Goal: Navigation & Orientation: Find specific page/section

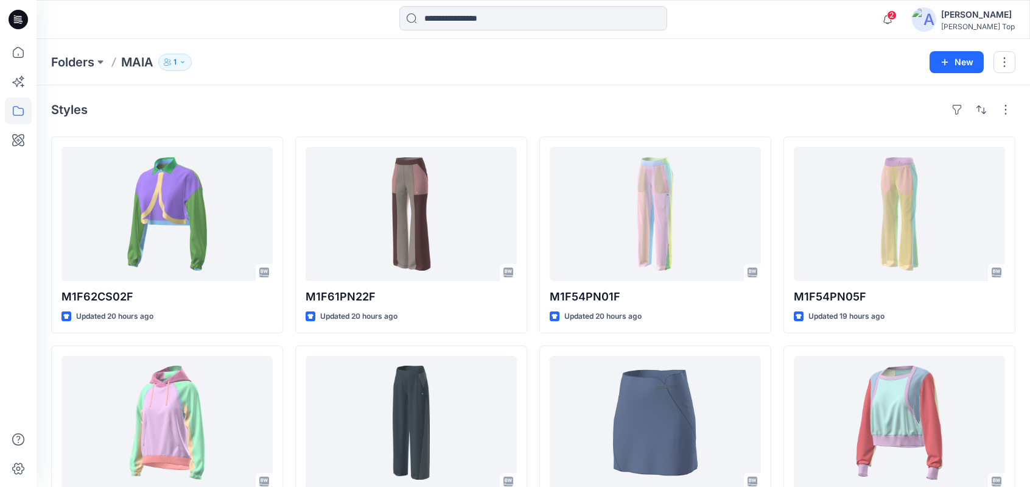
click at [146, 80] on div "Folders MAlA 1 New" at bounding box center [534, 62] width 994 height 46
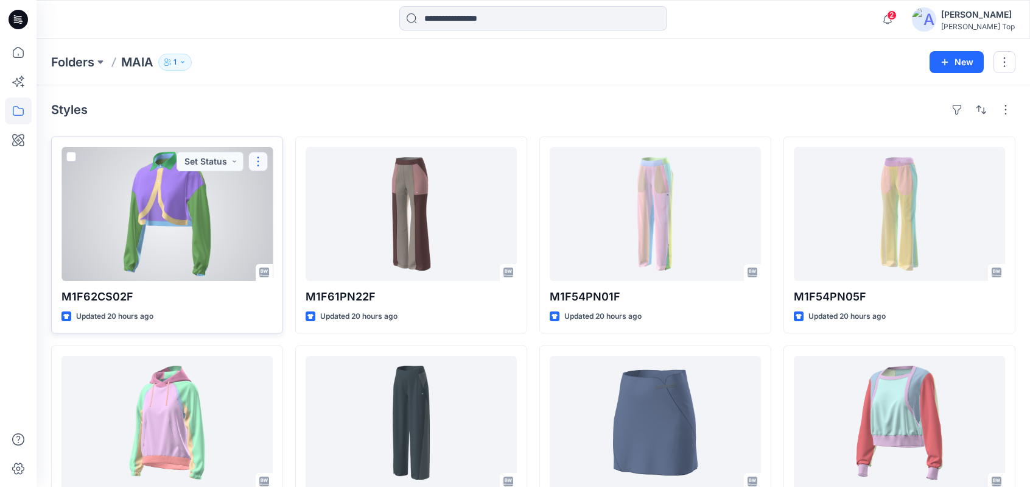
click at [261, 158] on button "button" at bounding box center [257, 161] width 19 height 19
click at [262, 163] on button "button" at bounding box center [257, 161] width 19 height 19
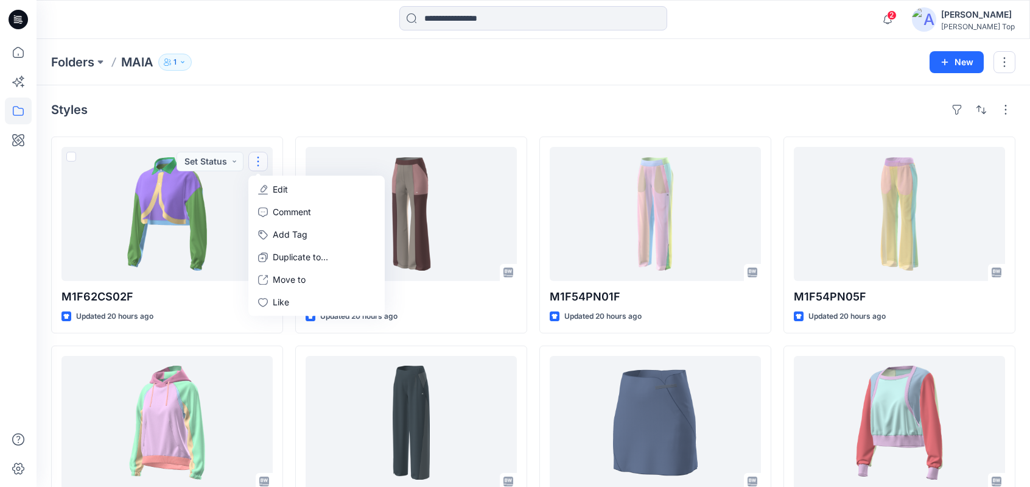
click at [296, 116] on div "Styles" at bounding box center [533, 109] width 965 height 19
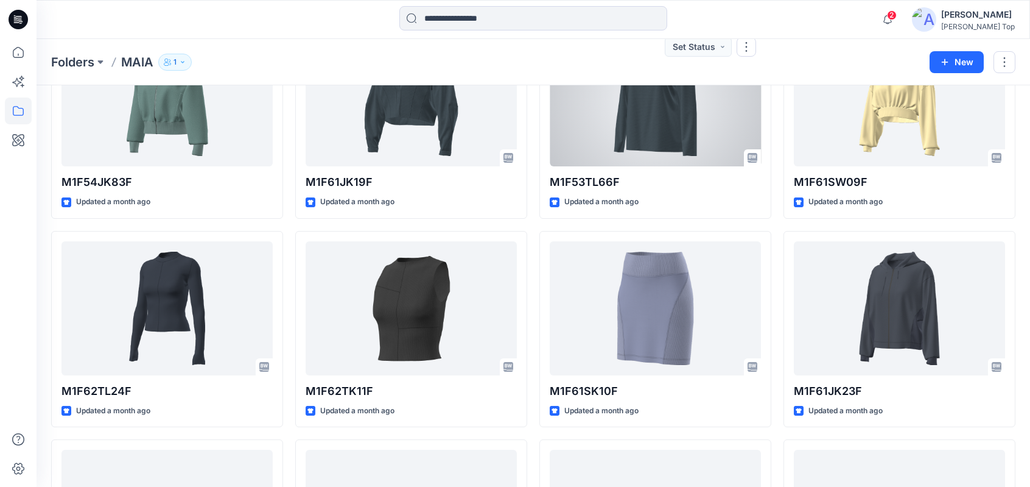
scroll to position [1812, 0]
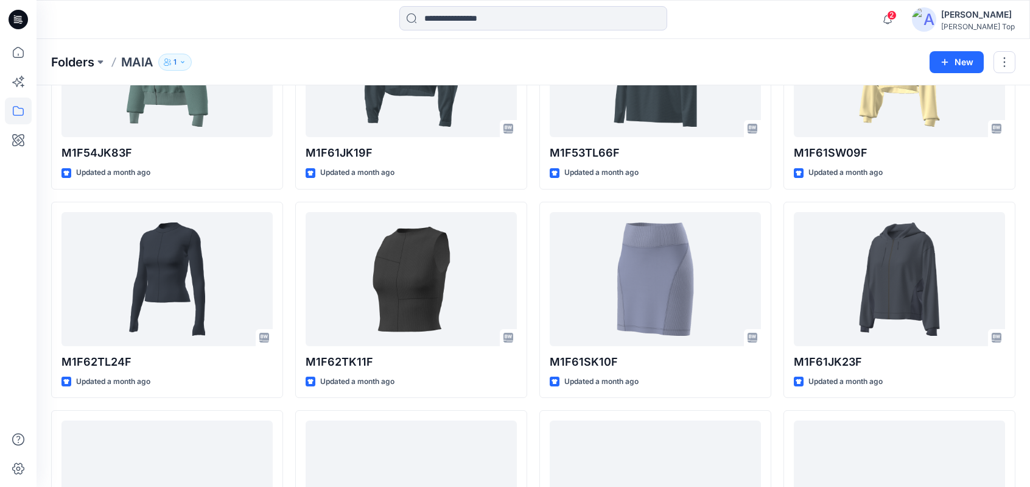
click at [55, 57] on p "Folders" at bounding box center [72, 62] width 43 height 17
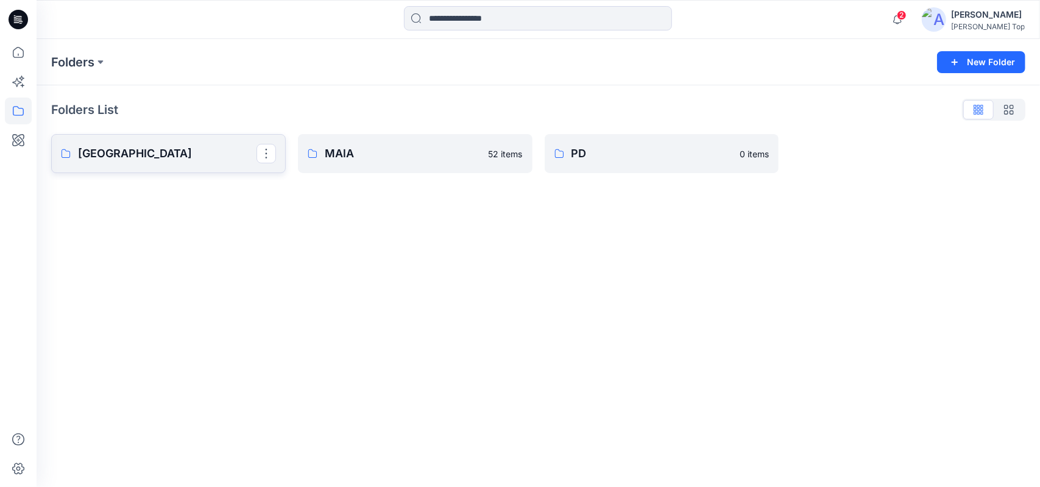
click at [180, 155] on p "[GEOGRAPHIC_DATA]" at bounding box center [167, 153] width 178 height 17
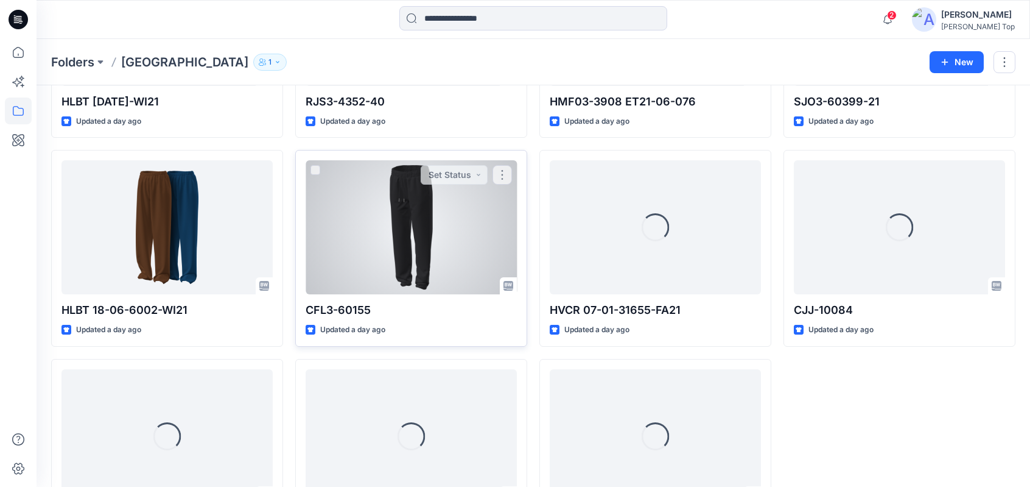
scroll to position [484, 0]
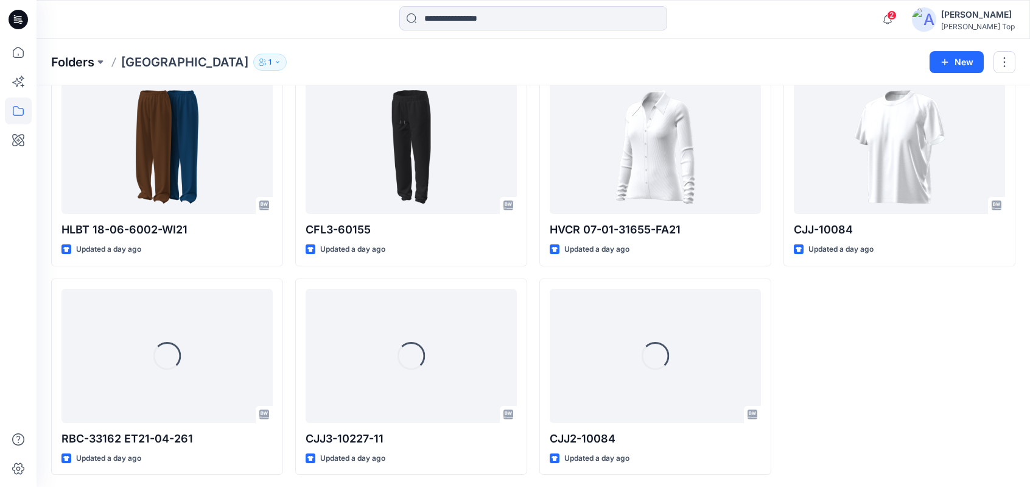
click at [72, 65] on p "Folders" at bounding box center [72, 62] width 43 height 17
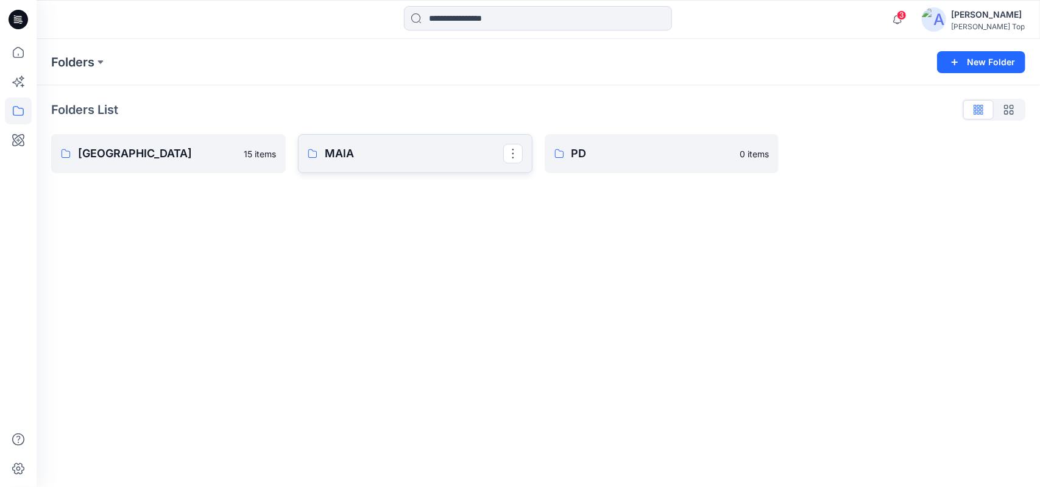
click at [403, 156] on p "MAlA" at bounding box center [414, 153] width 178 height 17
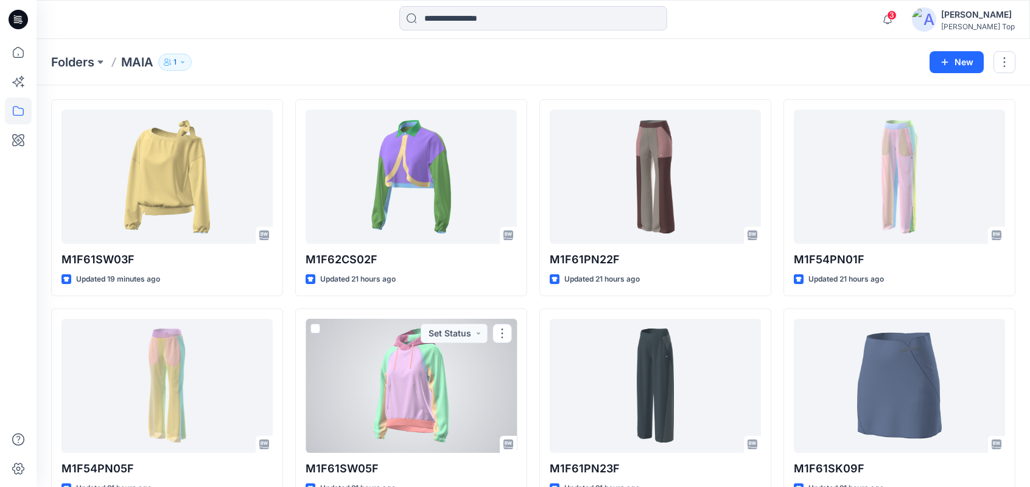
scroll to position [183, 0]
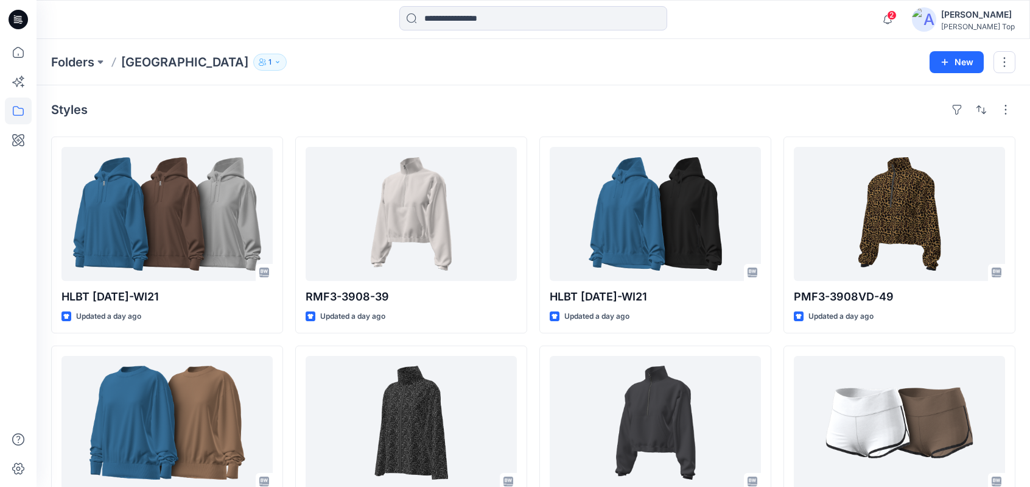
scroll to position [244, 0]
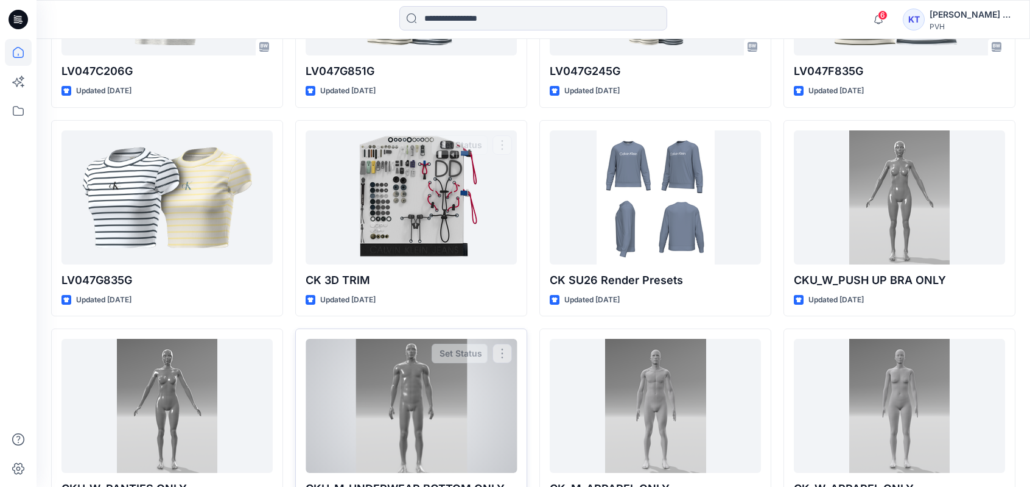
scroll to position [1100, 0]
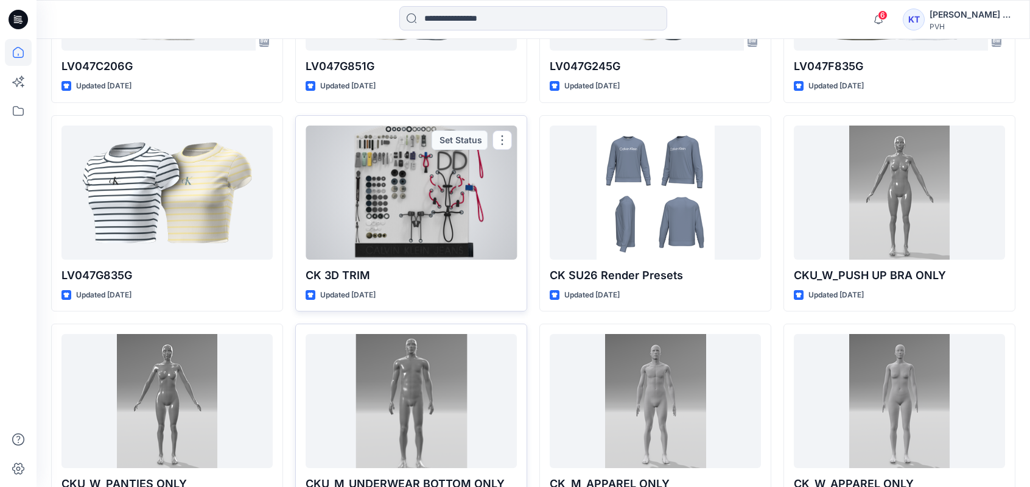
click at [430, 204] on div at bounding box center [411, 192] width 211 height 134
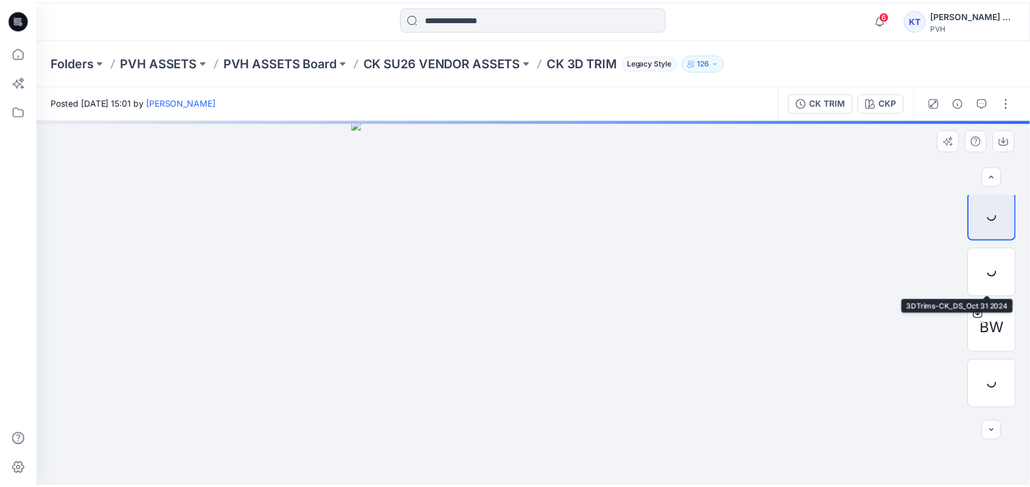
scroll to position [61, 0]
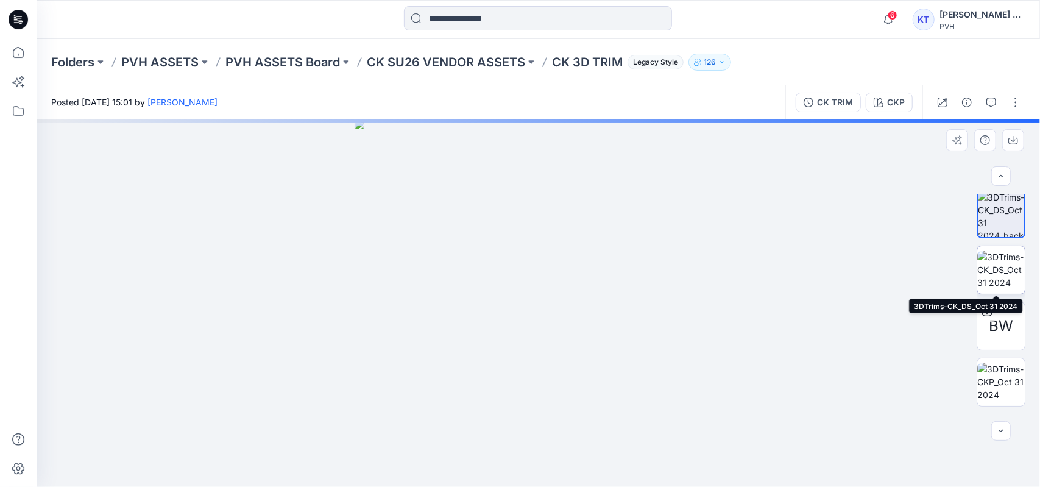
click at [996, 269] on img at bounding box center [1001, 269] width 48 height 38
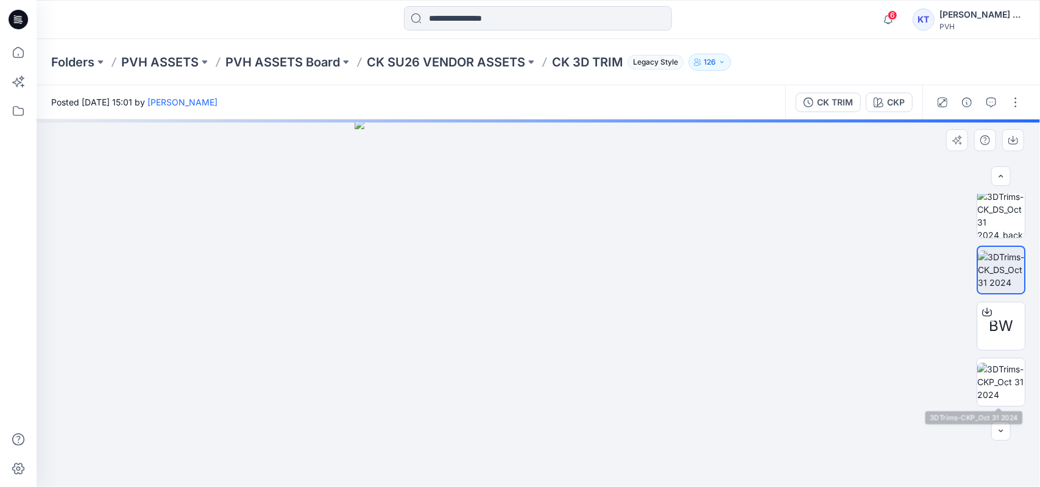
drag, startPoint x: 994, startPoint y: 382, endPoint x: 966, endPoint y: 424, distance: 51.3
click at [966, 424] on div "BW BW BW BW BW BW CKP Loading... Material Properties Loading..." at bounding box center [538, 302] width 1003 height 367
click at [1006, 383] on img at bounding box center [1001, 381] width 48 height 38
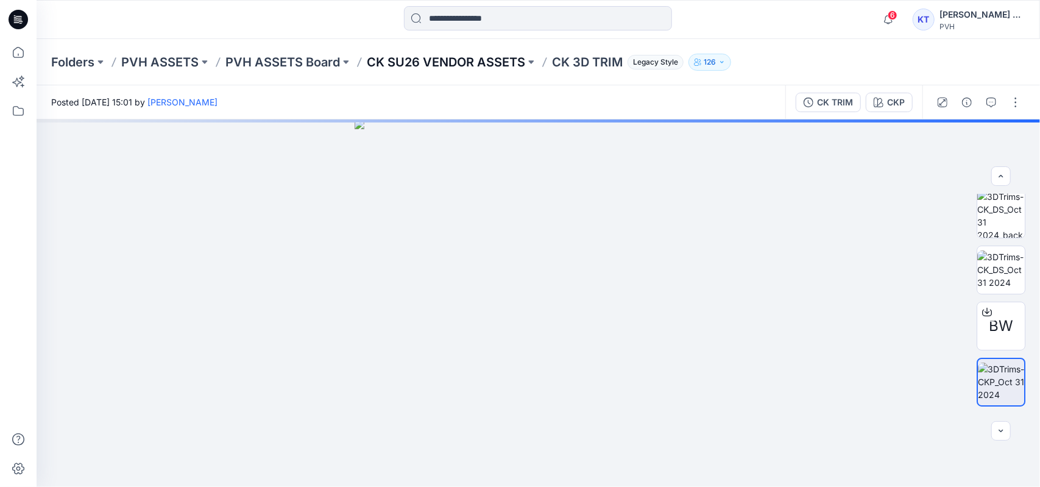
click at [463, 61] on p "CK SU26 VENDOR ASSETS" at bounding box center [446, 62] width 158 height 17
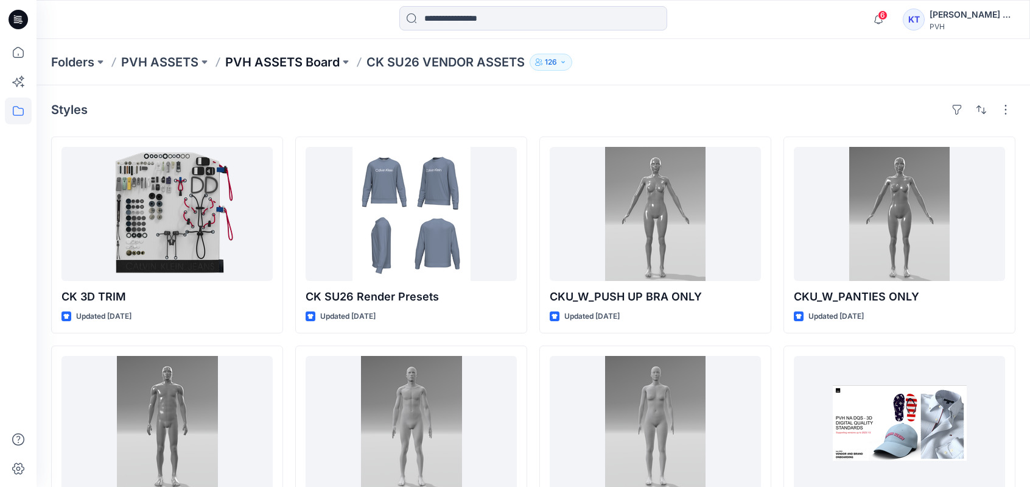
click at [255, 61] on p "PVH ASSETS Board" at bounding box center [282, 62] width 114 height 17
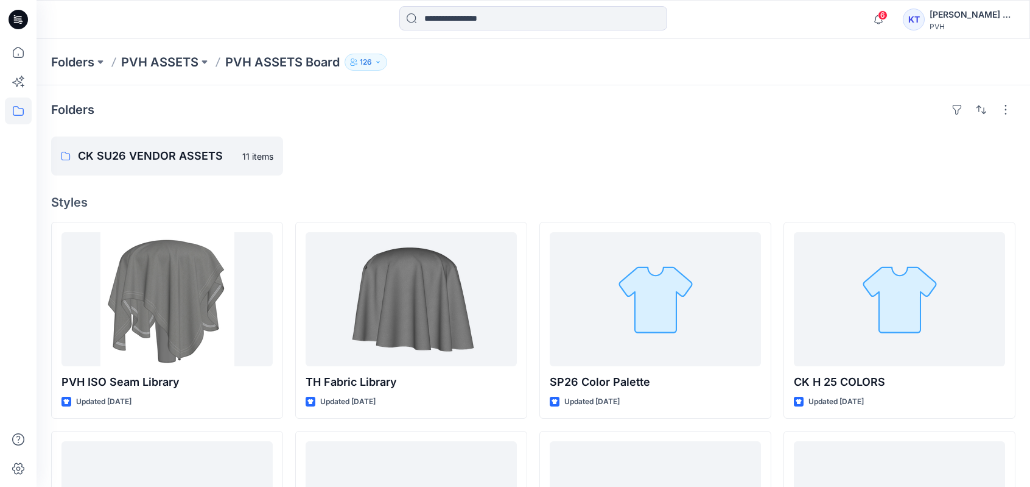
click at [156, 51] on div "Folders PVH ASSETS PVH ASSETS Board 126" at bounding box center [534, 62] width 994 height 46
click at [79, 65] on p "Folders" at bounding box center [72, 62] width 43 height 17
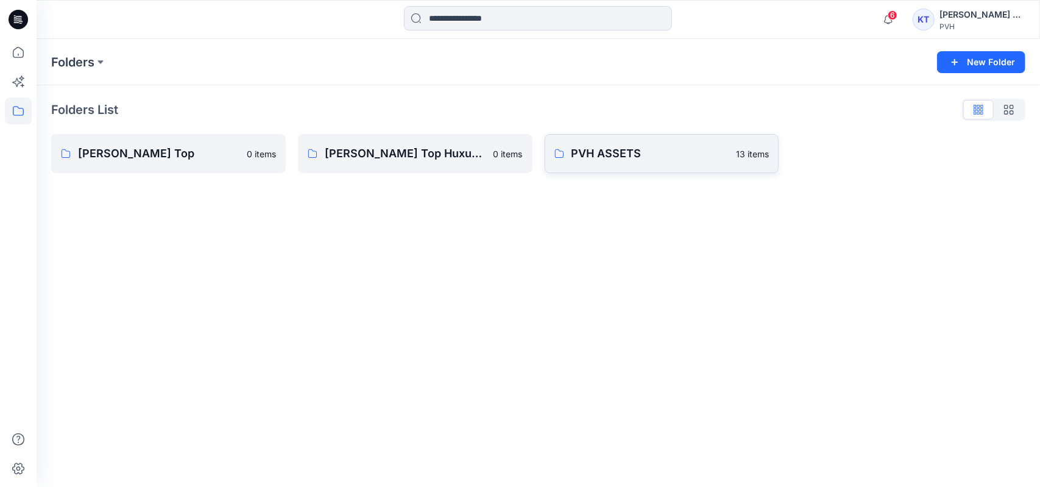
click at [639, 142] on link "PVH ASSETS 13 items" at bounding box center [661, 153] width 234 height 39
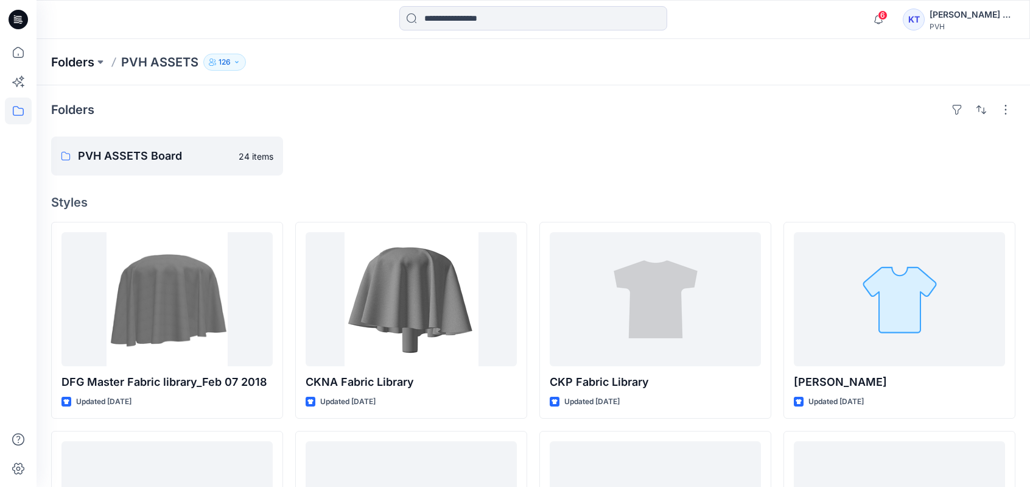
click at [67, 57] on p "Folders" at bounding box center [72, 62] width 43 height 17
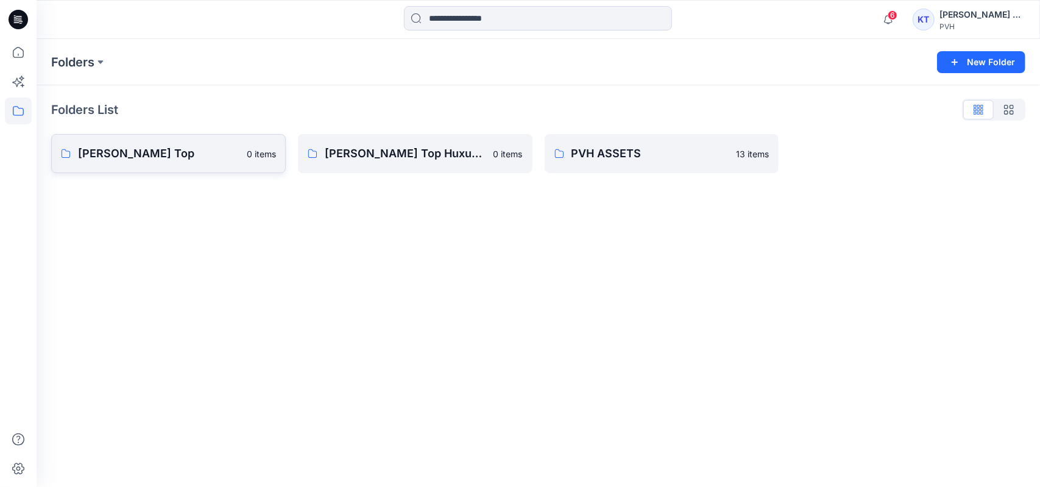
click at [128, 160] on p "[PERSON_NAME] Top" at bounding box center [158, 153] width 161 height 17
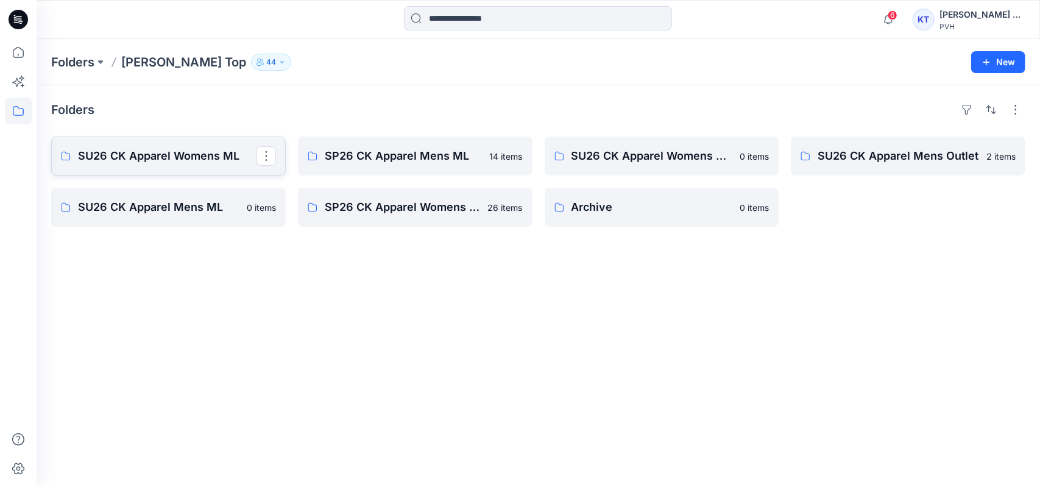
click at [163, 153] on p "SU26 CK Apparel Womens ML" at bounding box center [167, 155] width 178 height 17
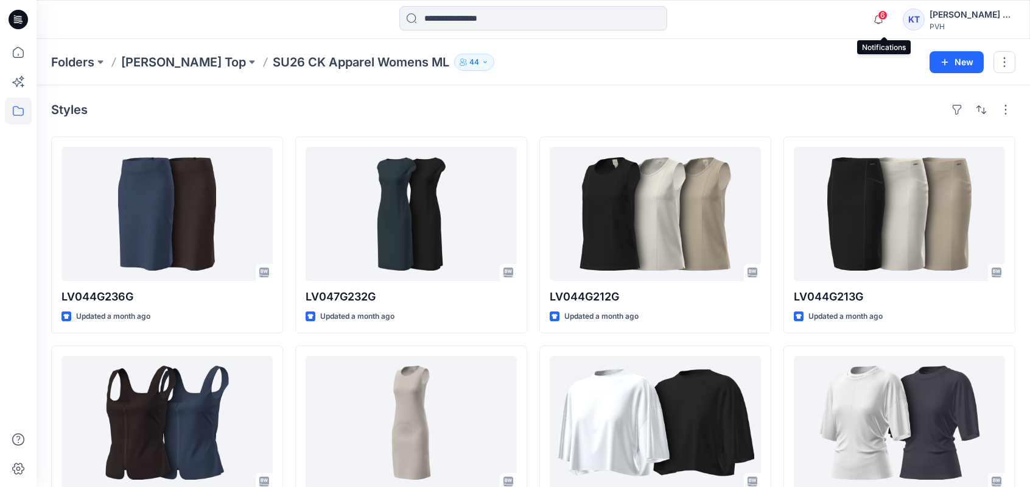
click at [888, 19] on span "6" at bounding box center [883, 15] width 10 height 10
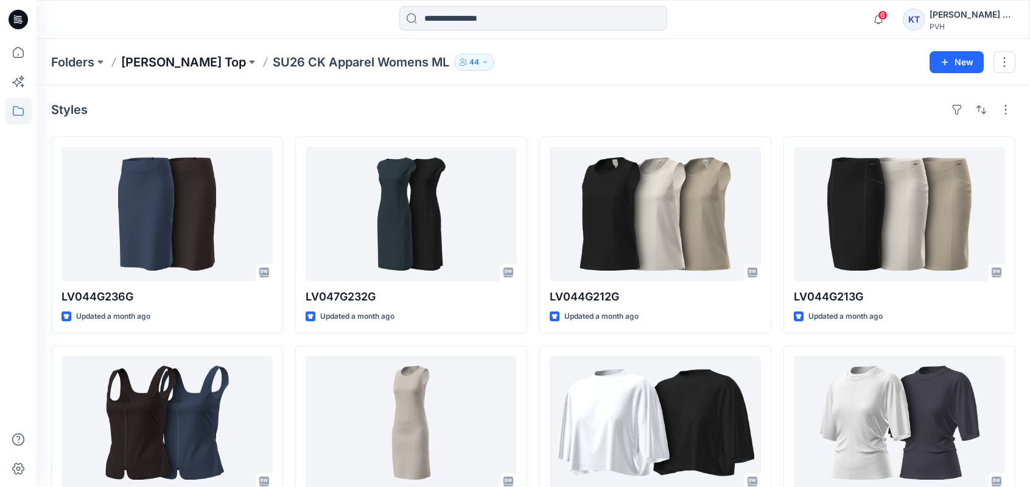
click at [145, 64] on p "[PERSON_NAME] Top" at bounding box center [183, 62] width 125 height 17
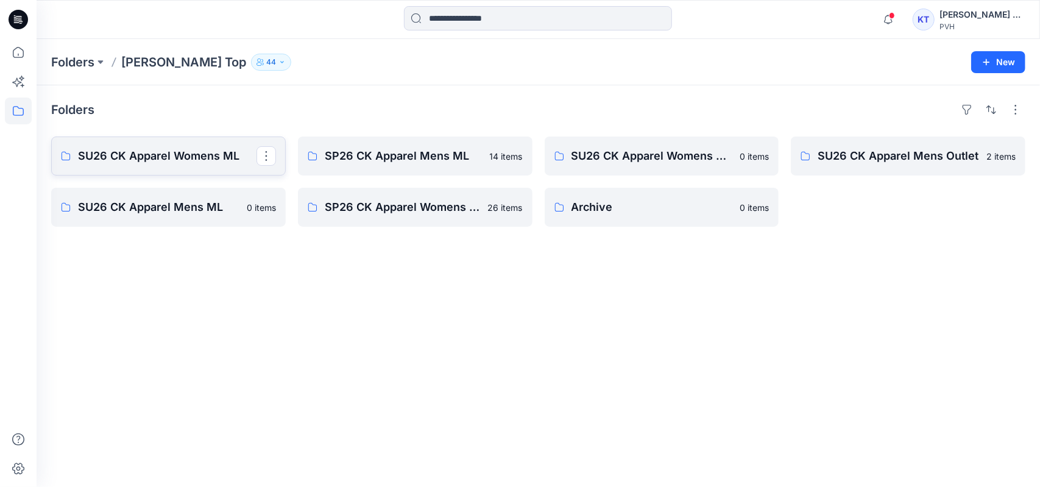
click at [164, 150] on p "SU26 CK Apparel Womens ML" at bounding box center [167, 155] width 178 height 17
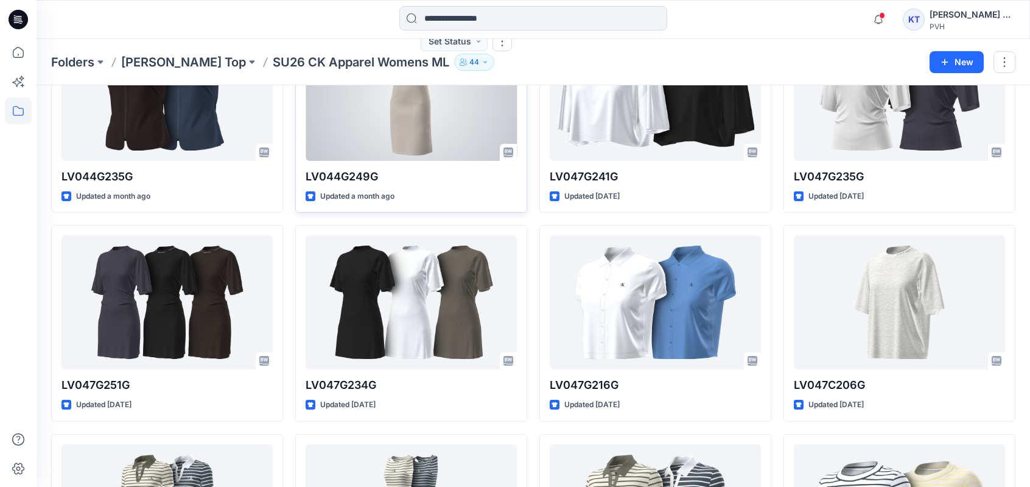
scroll to position [365, 0]
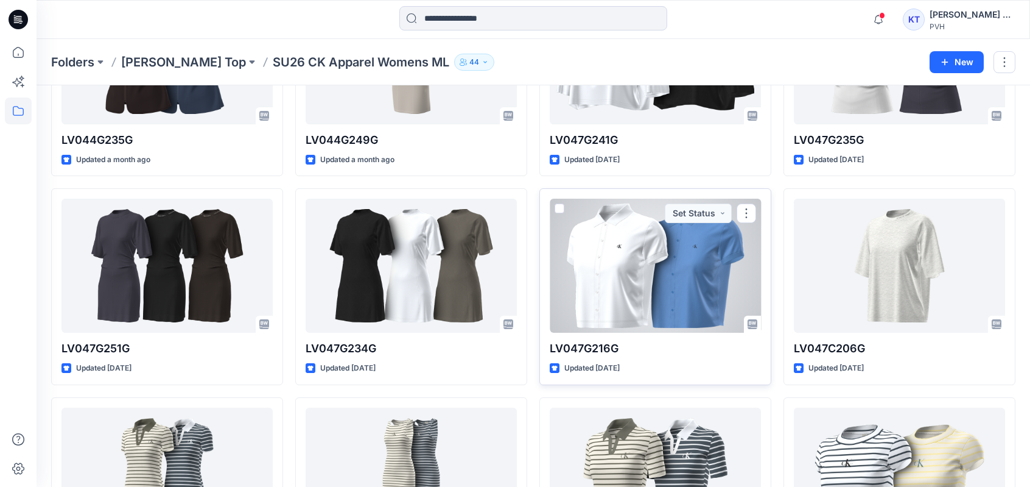
click at [638, 255] on div at bounding box center [655, 266] width 211 height 134
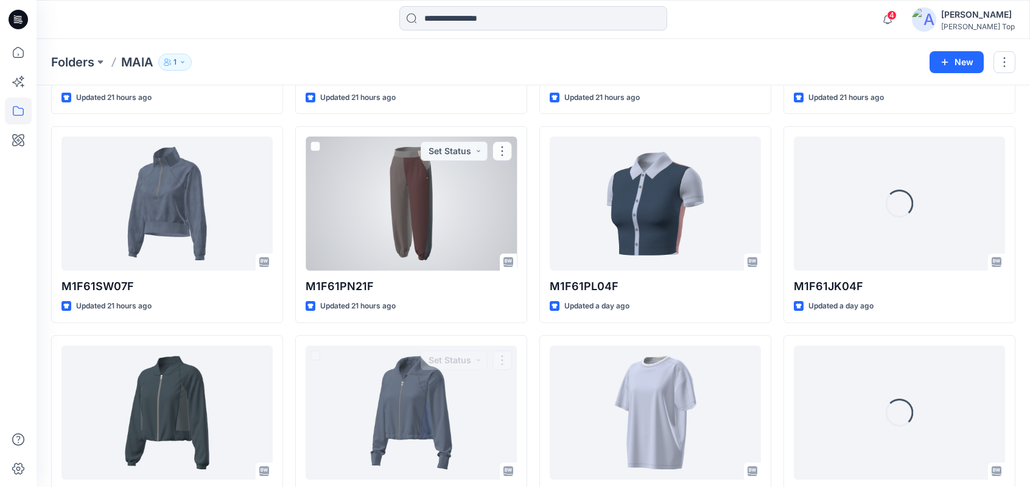
scroll to position [929, 0]
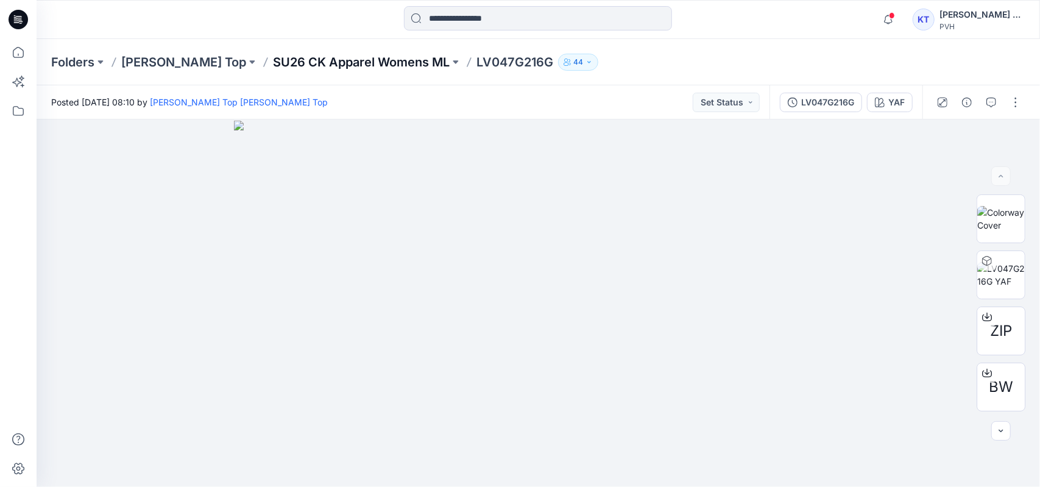
click at [276, 66] on p "SU26 CK Apparel Womens ML" at bounding box center [361, 62] width 177 height 17
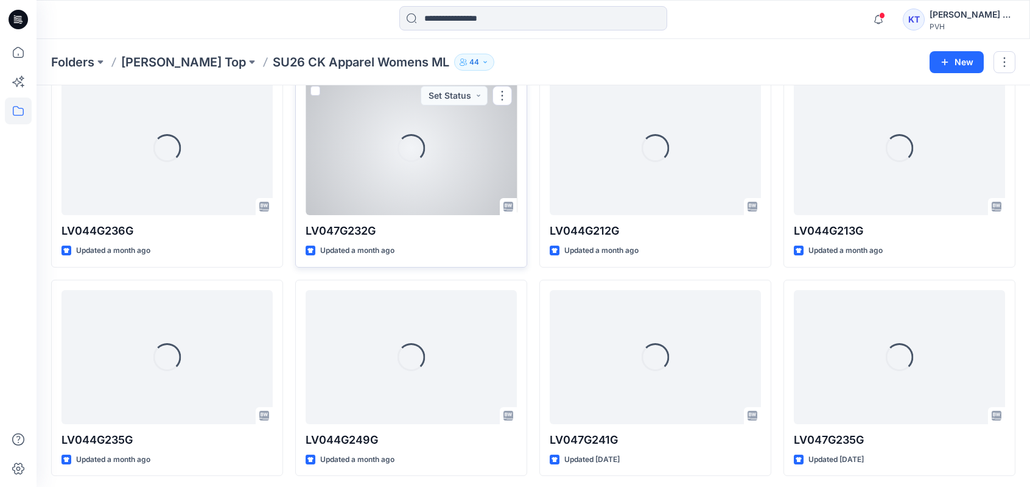
scroll to position [61, 0]
